Goal: Task Accomplishment & Management: Use online tool/utility

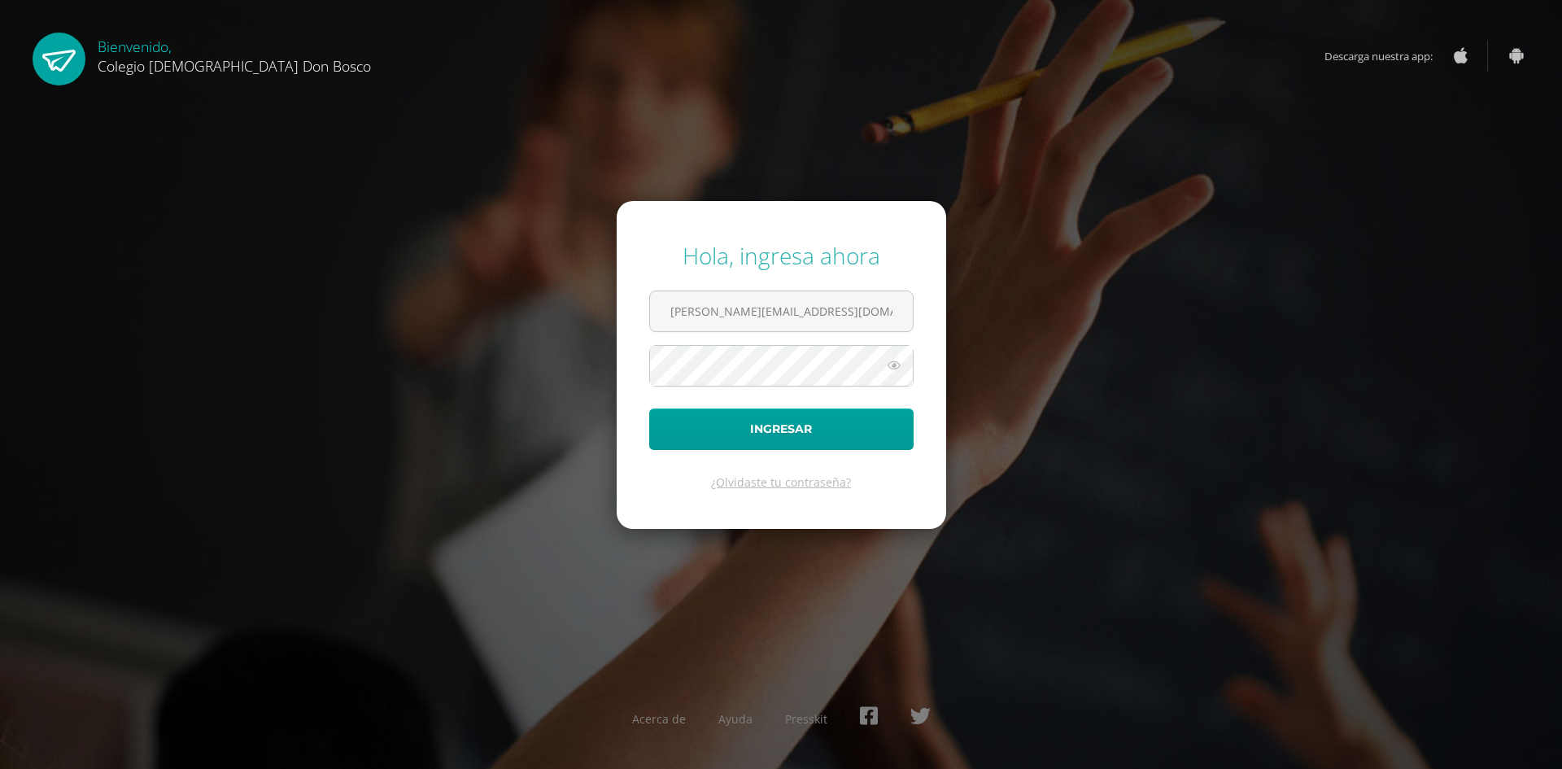
type input "[PERSON_NAME][EMAIL_ADDRESS][DOMAIN_NAME]"
click at [889, 369] on icon at bounding box center [894, 366] width 21 height 20
click at [889, 369] on icon at bounding box center [893, 366] width 23 height 20
click at [901, 373] on icon at bounding box center [894, 366] width 21 height 20
click at [821, 430] on button "Ingresar" at bounding box center [781, 430] width 264 height 42
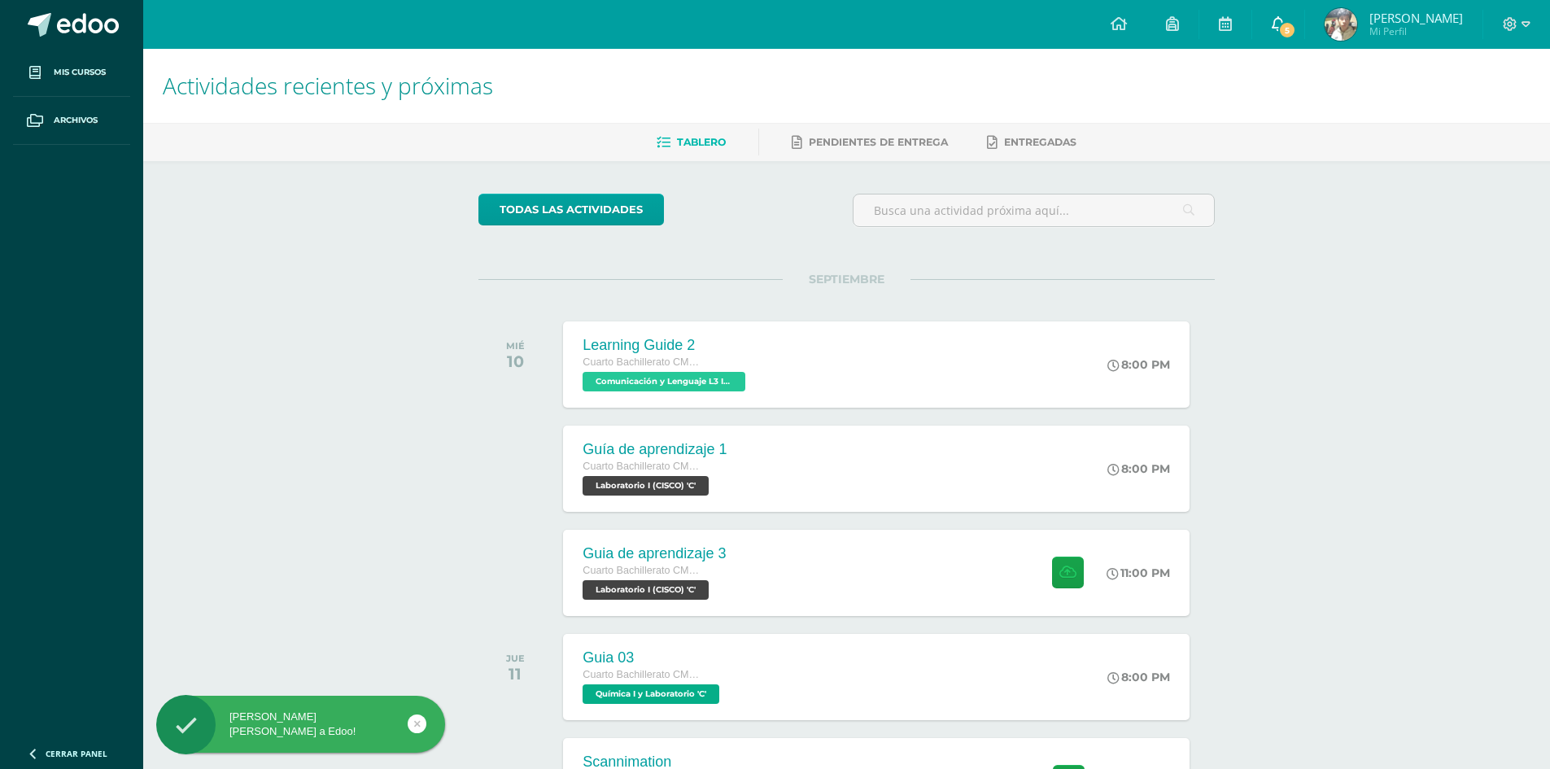
click at [1265, 18] on link "5" at bounding box center [1278, 24] width 52 height 49
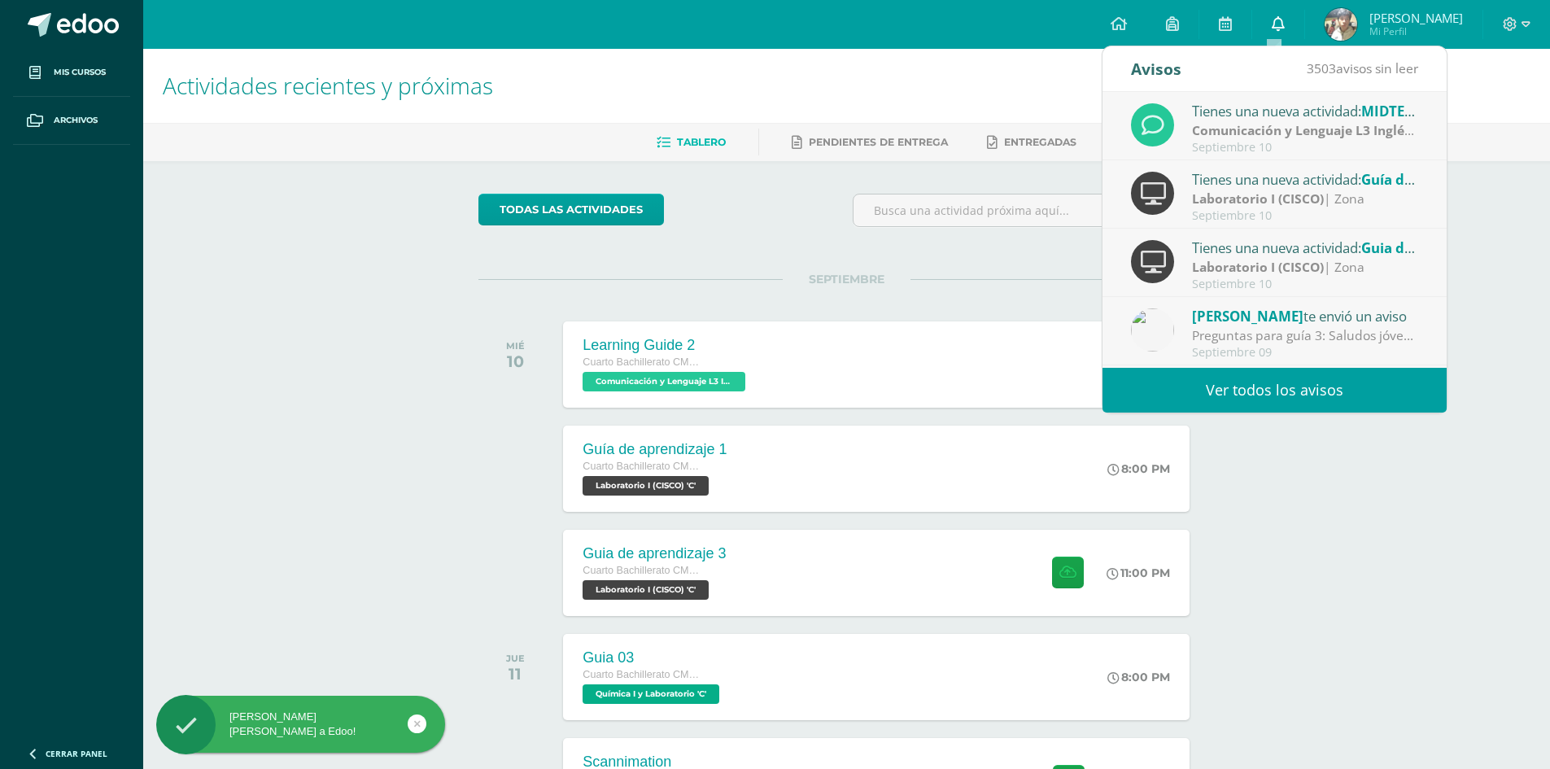
click at [1265, 18] on link "0" at bounding box center [1278, 24] width 52 height 49
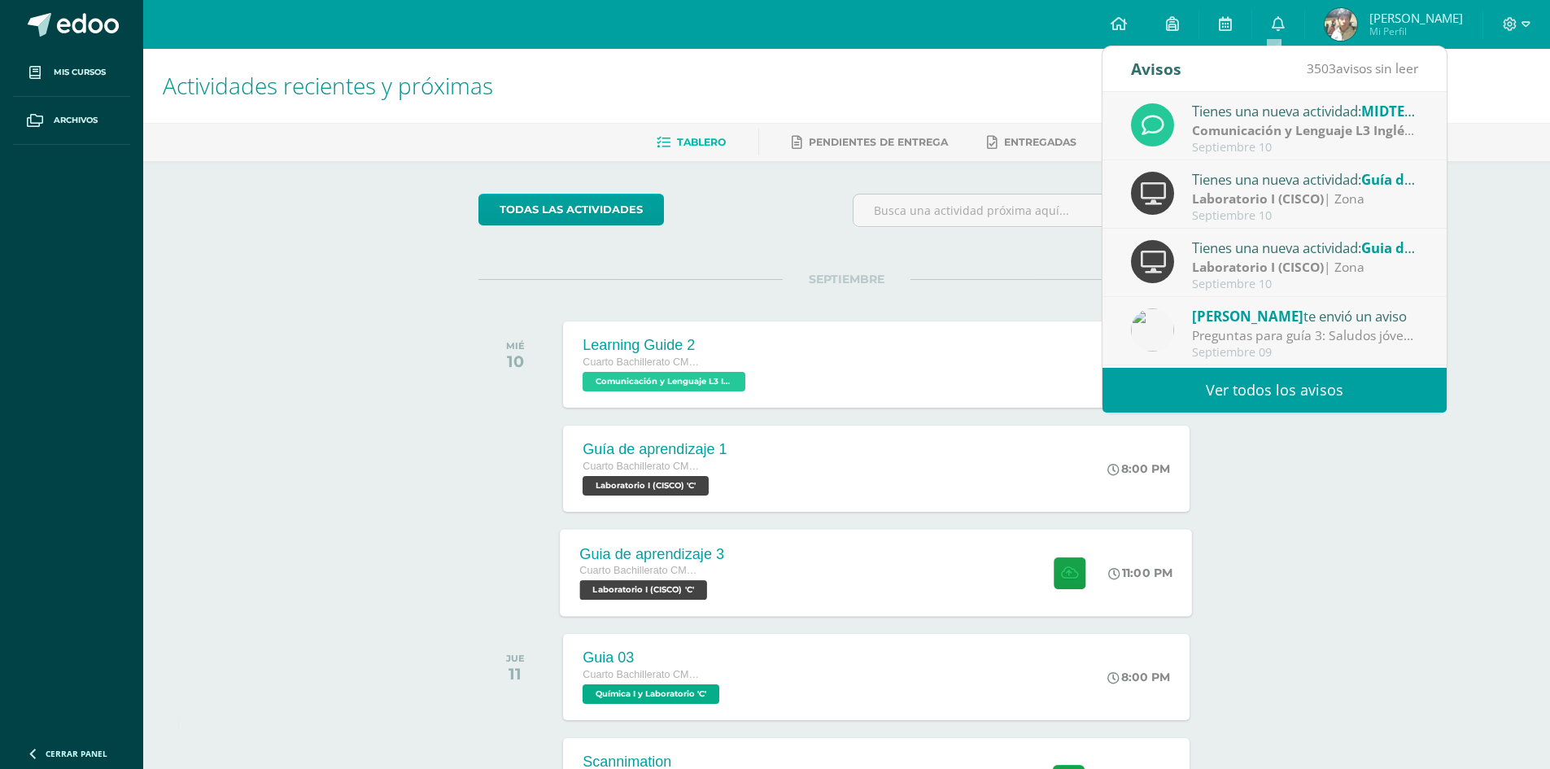
click at [908, 577] on div "Guia de aprendizaje 3 Cuarto Bachillerato CMP Bachillerato en CCLL con Orientac…" at bounding box center [877, 572] width 632 height 87
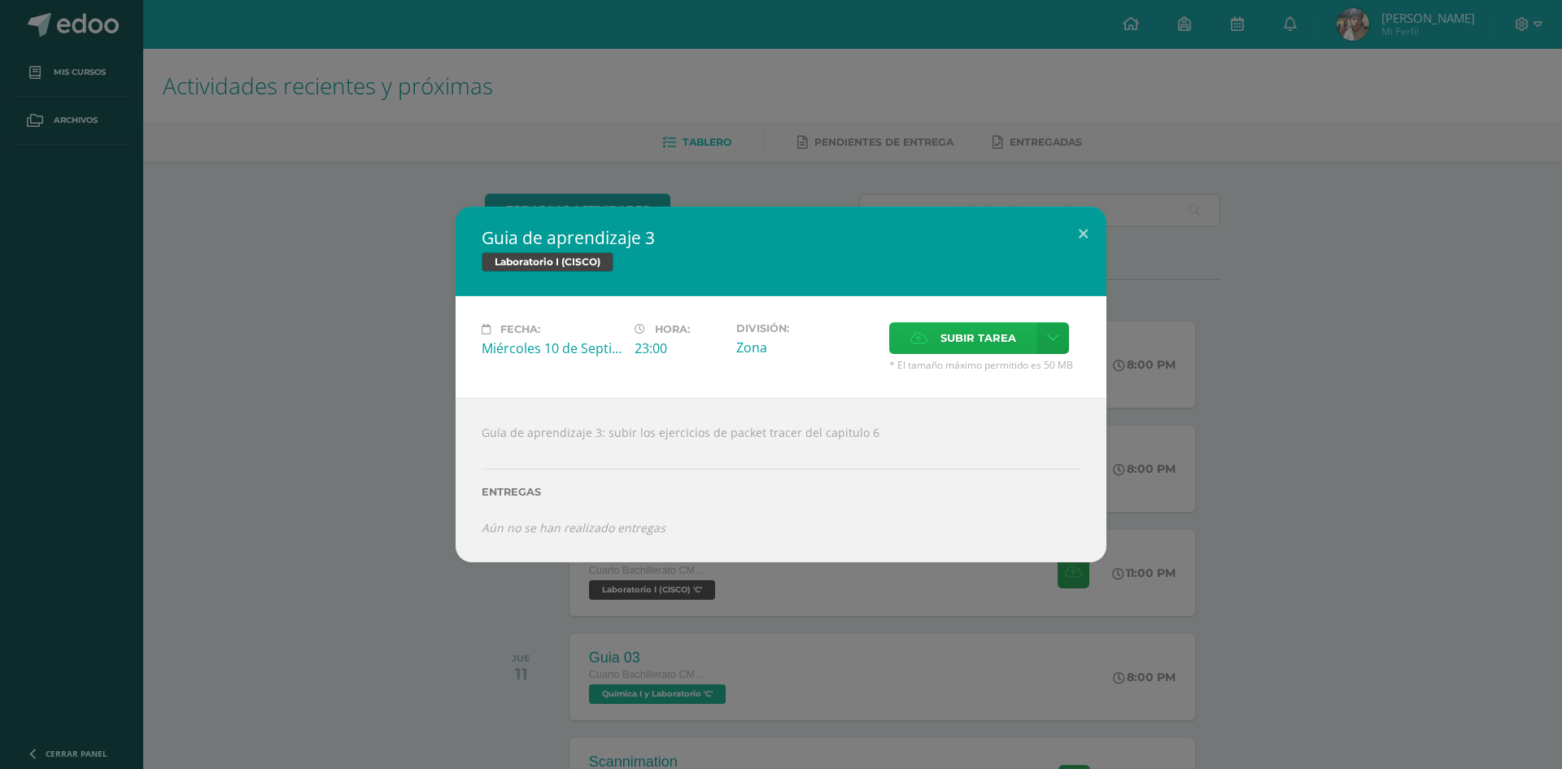
click at [906, 334] on label "Subir tarea" at bounding box center [963, 338] width 148 height 32
click at [0, 0] on input "Subir tarea" at bounding box center [0, 0] width 0 height 0
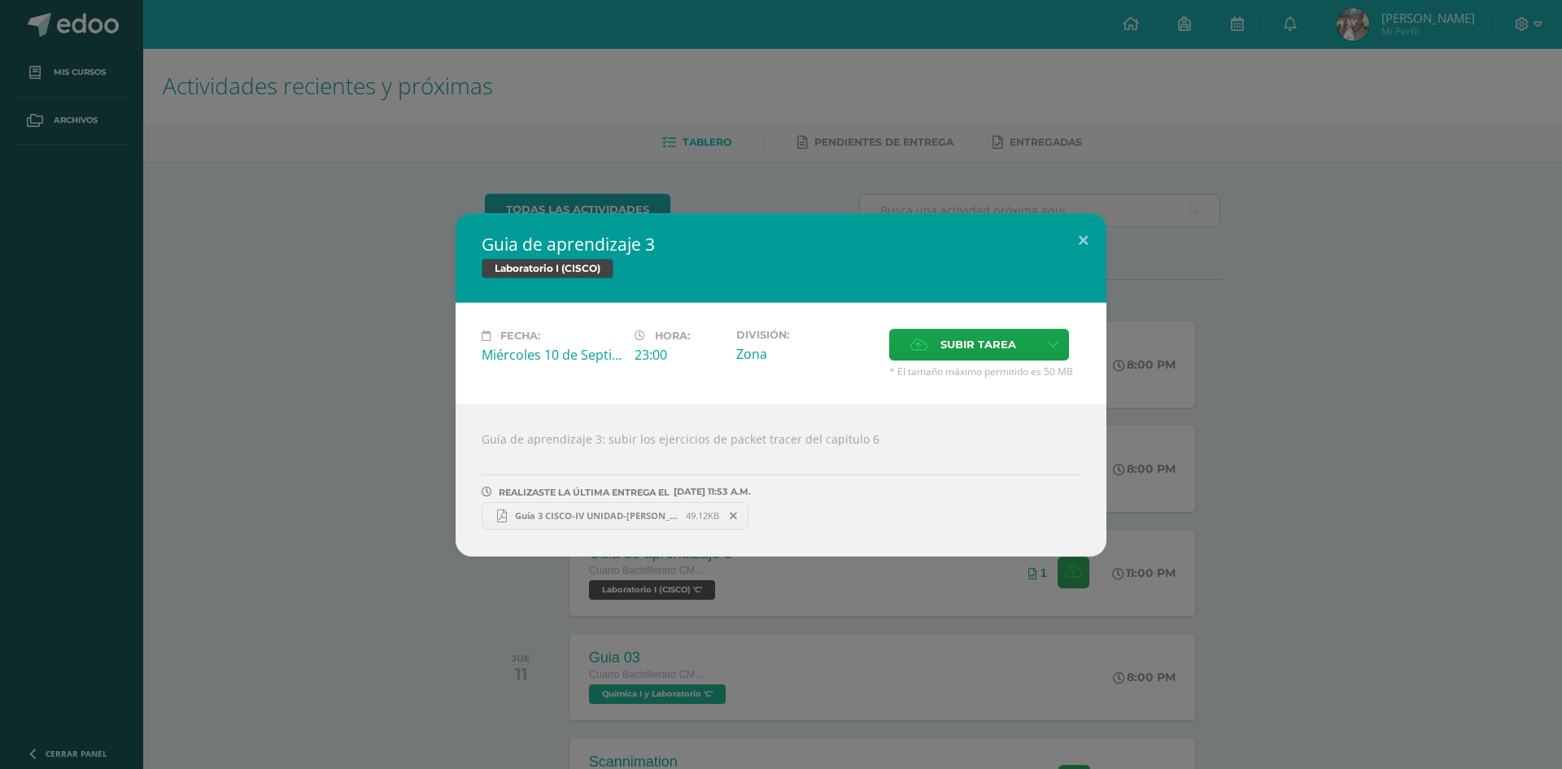
click at [982, 423] on div "Guía de aprendizaje 3: subir los ejercicios de packet tracer del capitulo 6 REA…" at bounding box center [781, 480] width 651 height 152
click at [1095, 234] on button at bounding box center [1083, 240] width 46 height 55
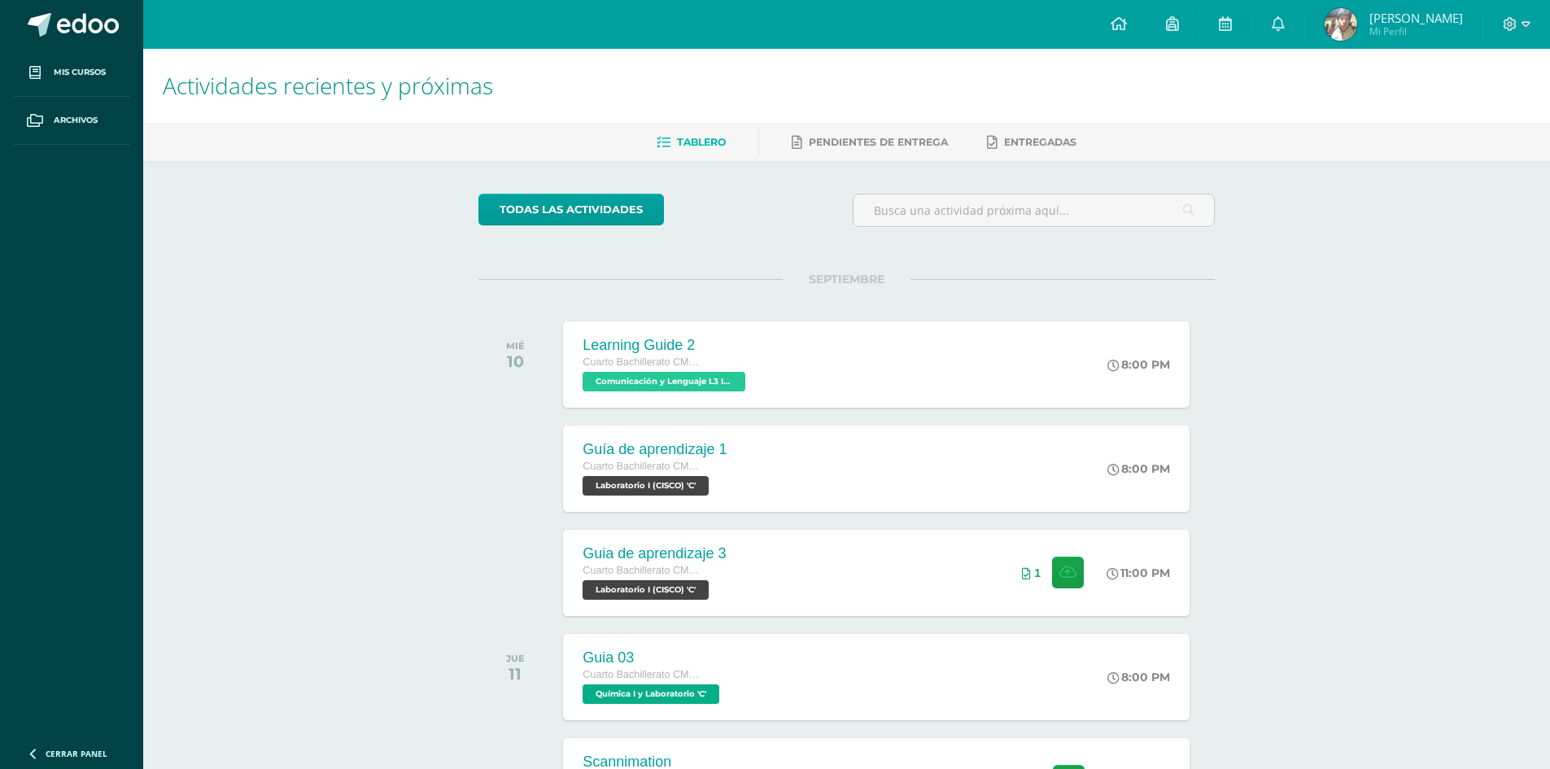
scroll to position [262, 0]
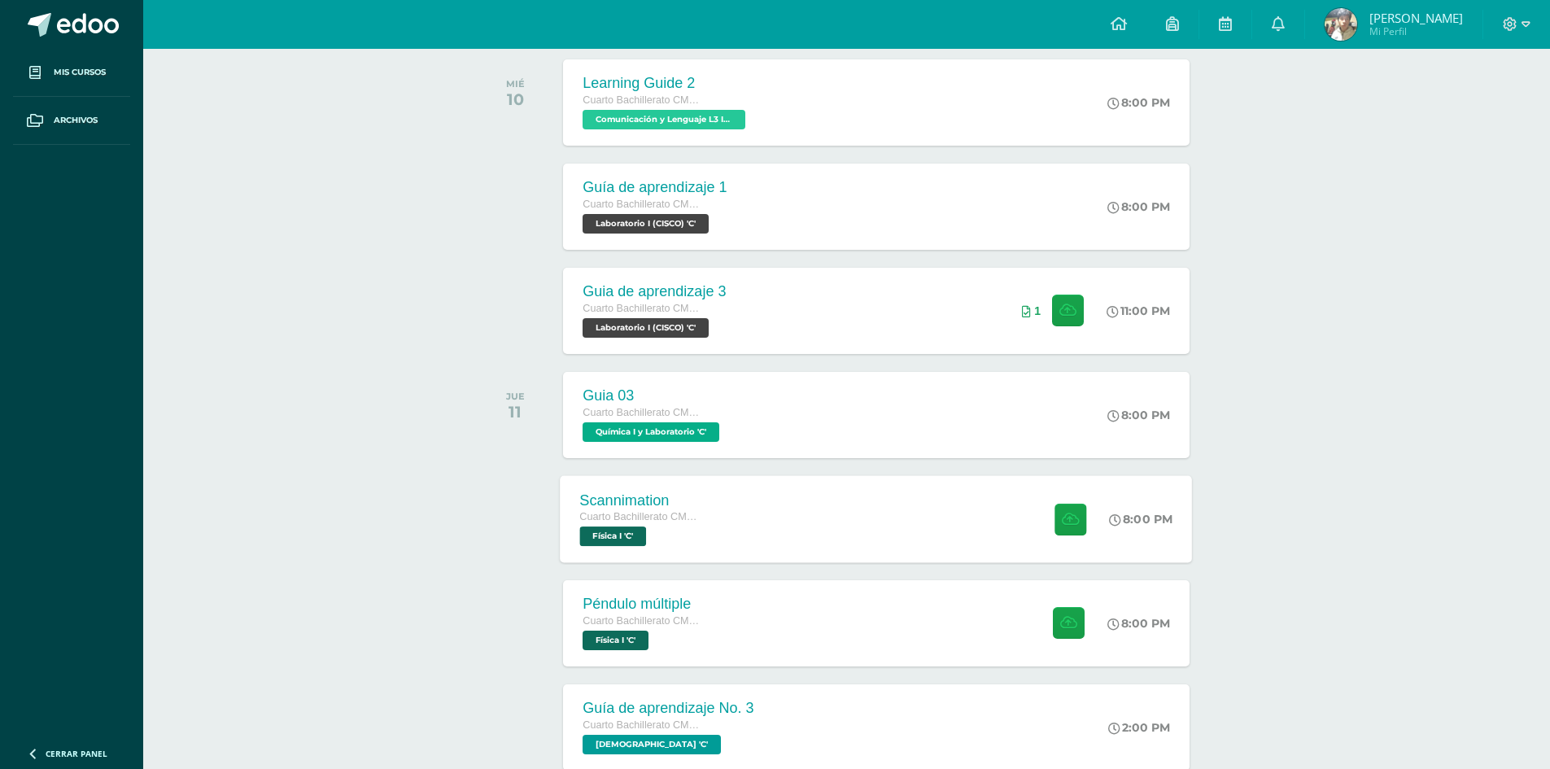
click at [752, 530] on div "Scannimation Cuarto Bachillerato CMP Bachillerato en CCLL con Orientación en Co…" at bounding box center [877, 518] width 632 height 87
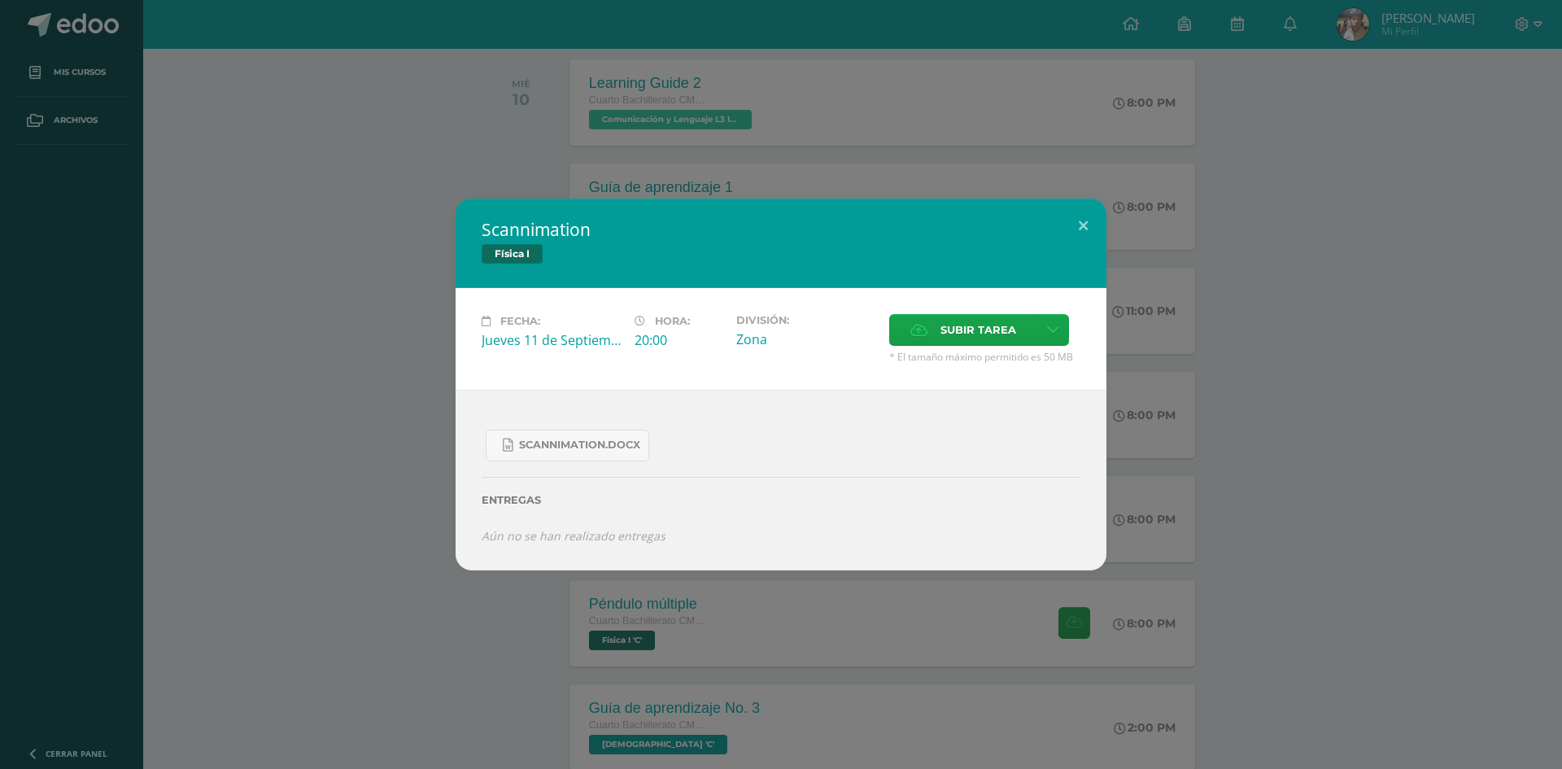
click at [1403, 26] on div "Scannimation Física I Fecha: Jueves 11 de Septiembre Hora: 20:00 División: Zona…" at bounding box center [781, 384] width 1562 height 769
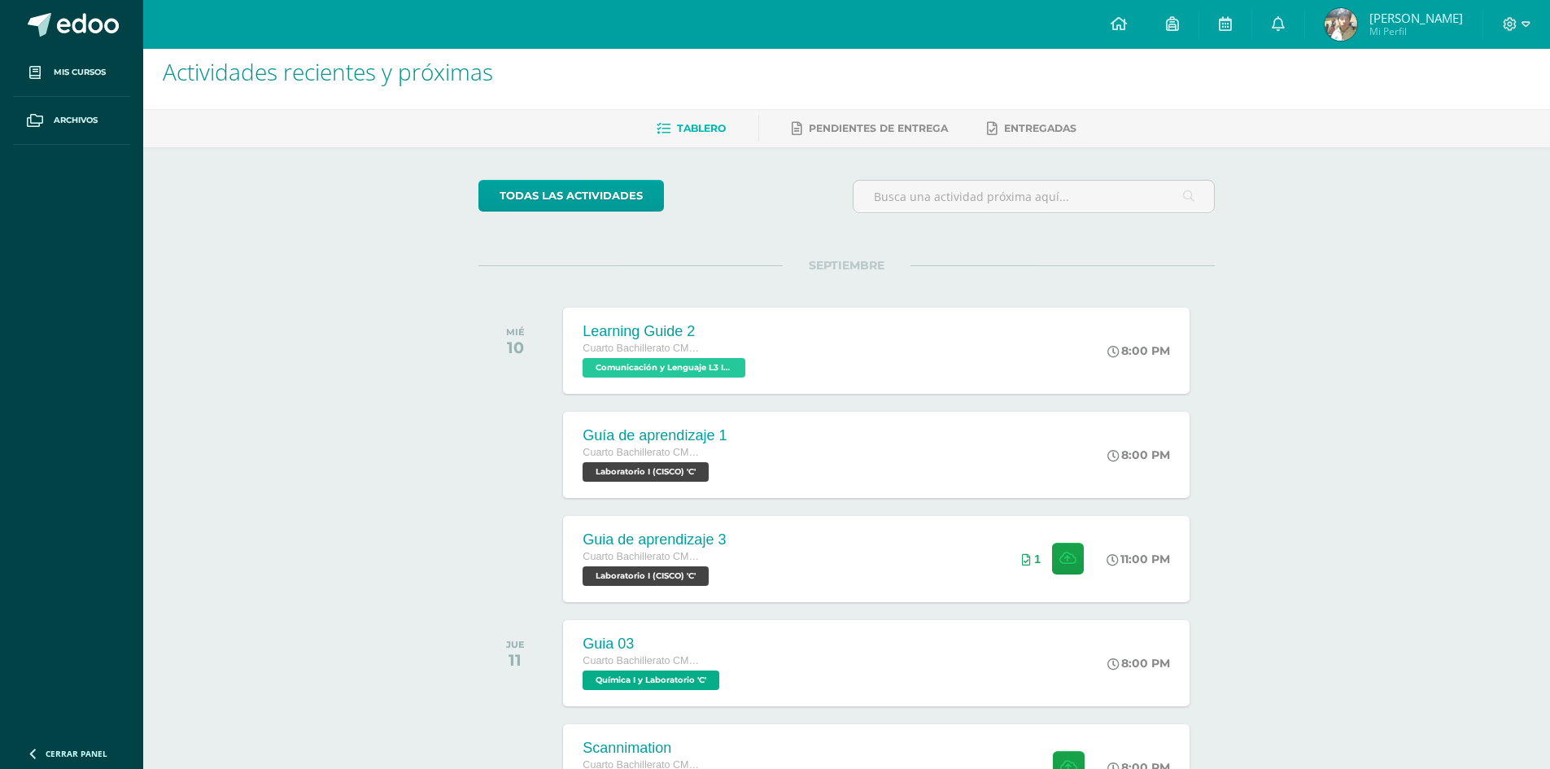
scroll to position [0, 0]
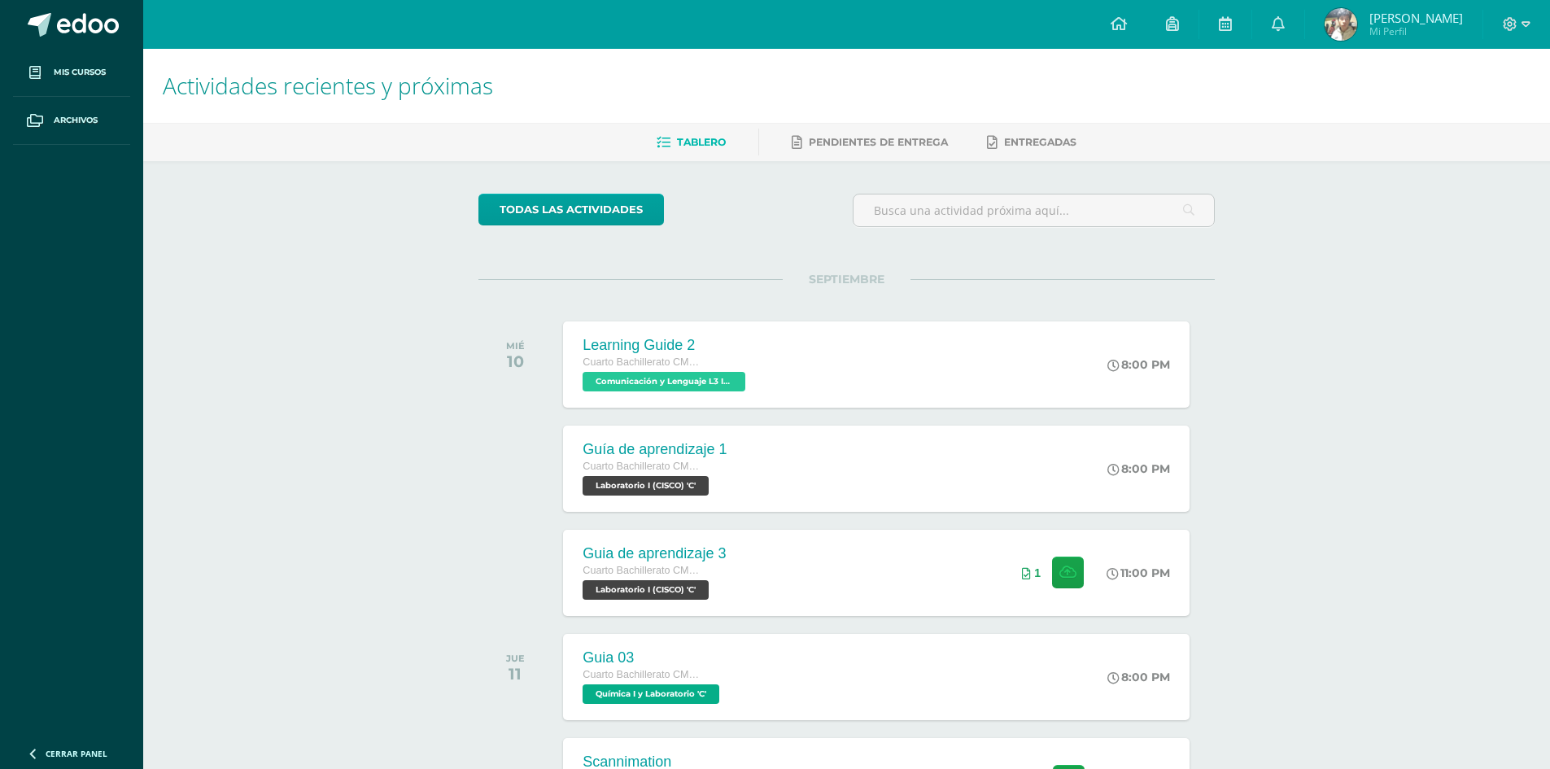
click at [1379, 24] on span "[PERSON_NAME]" at bounding box center [1417, 18] width 94 height 16
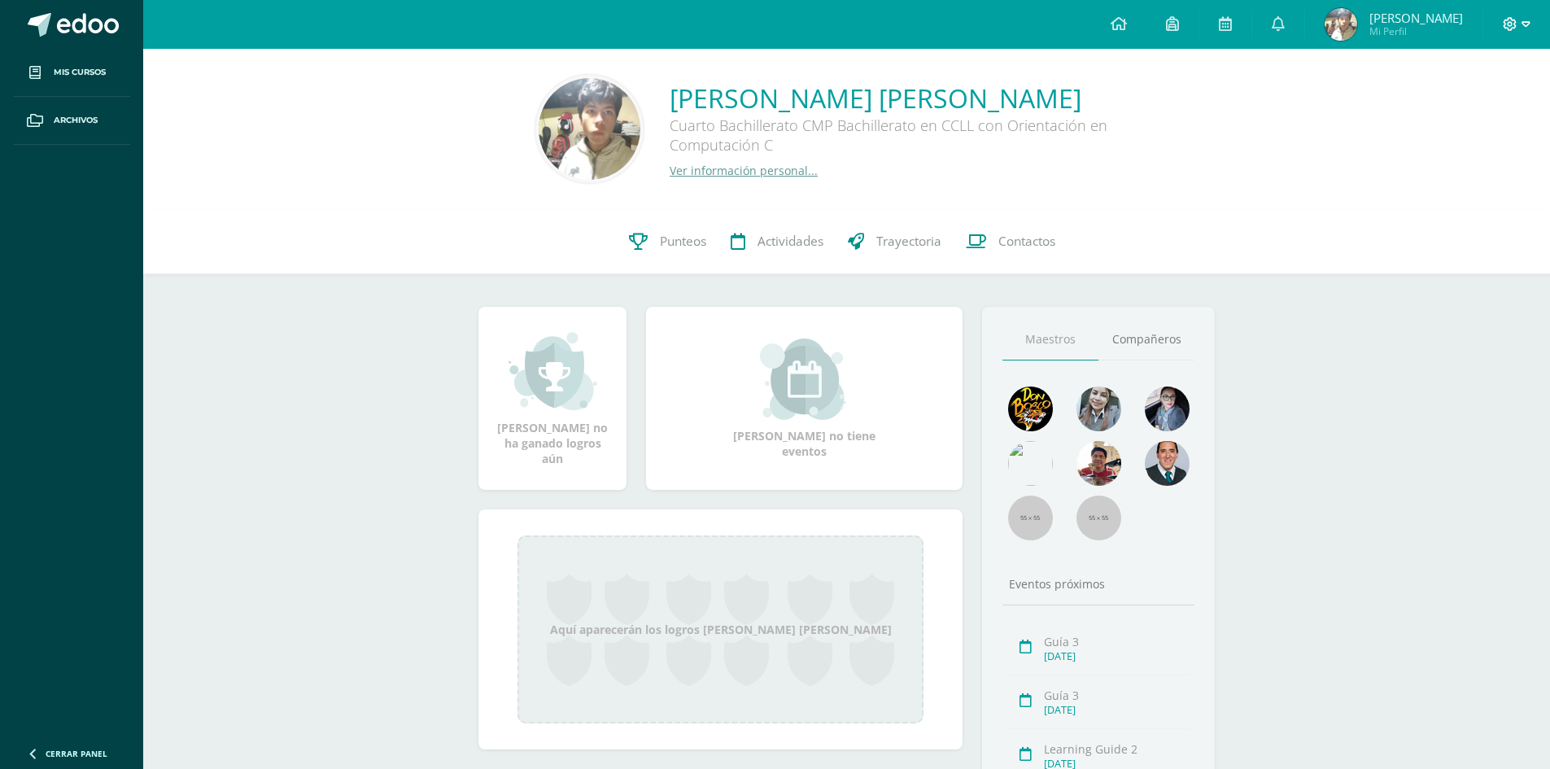
click at [1521, 33] on span at bounding box center [1517, 24] width 28 height 18
click at [1460, 105] on span "Cerrar sesión" at bounding box center [1475, 110] width 73 height 15
